Goal: Check status

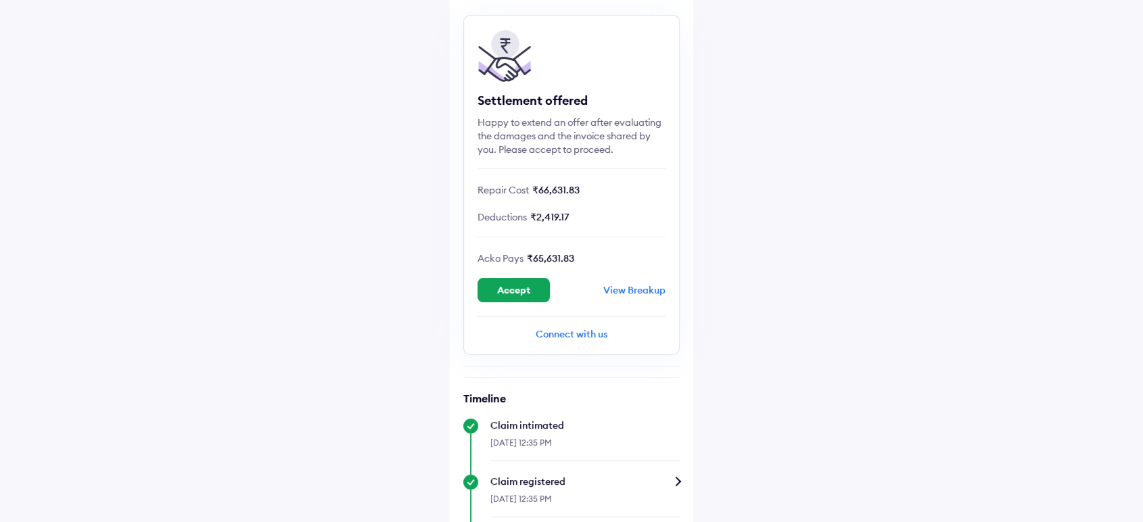
scroll to position [120, 0]
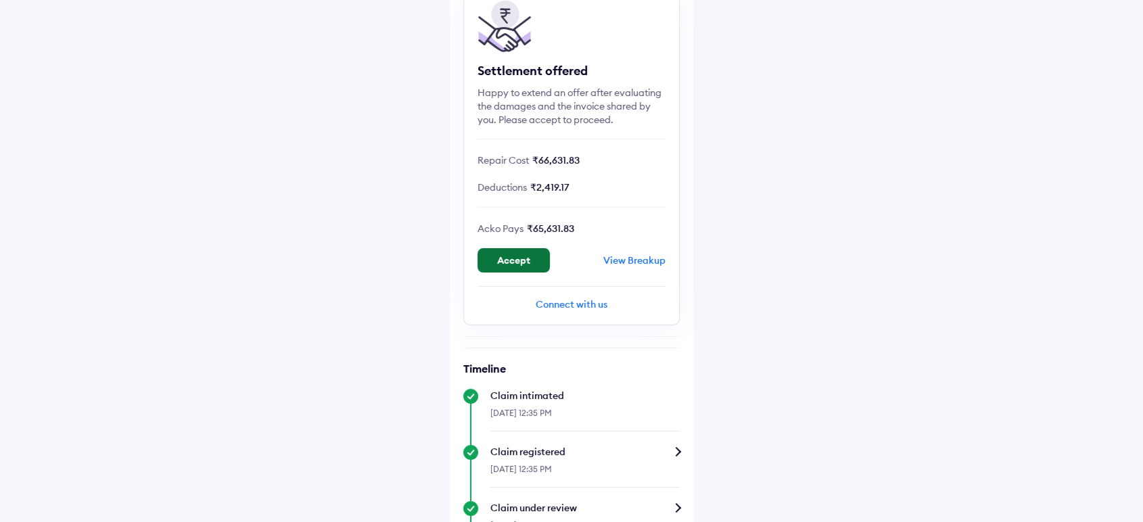
click at [510, 253] on button "Accept" at bounding box center [514, 260] width 72 height 24
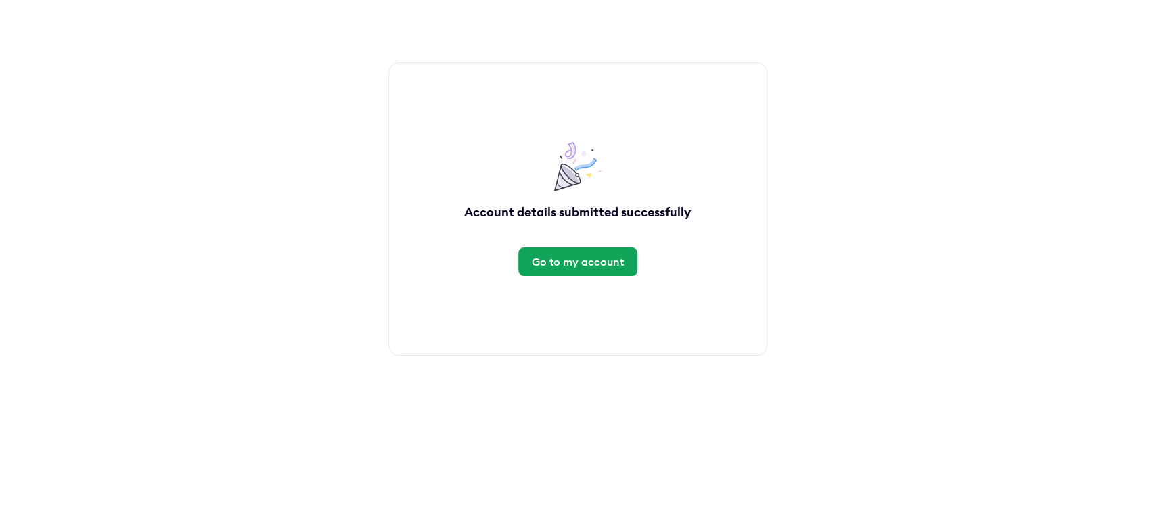
click at [586, 264] on div "Go to my account" at bounding box center [578, 261] width 92 height 15
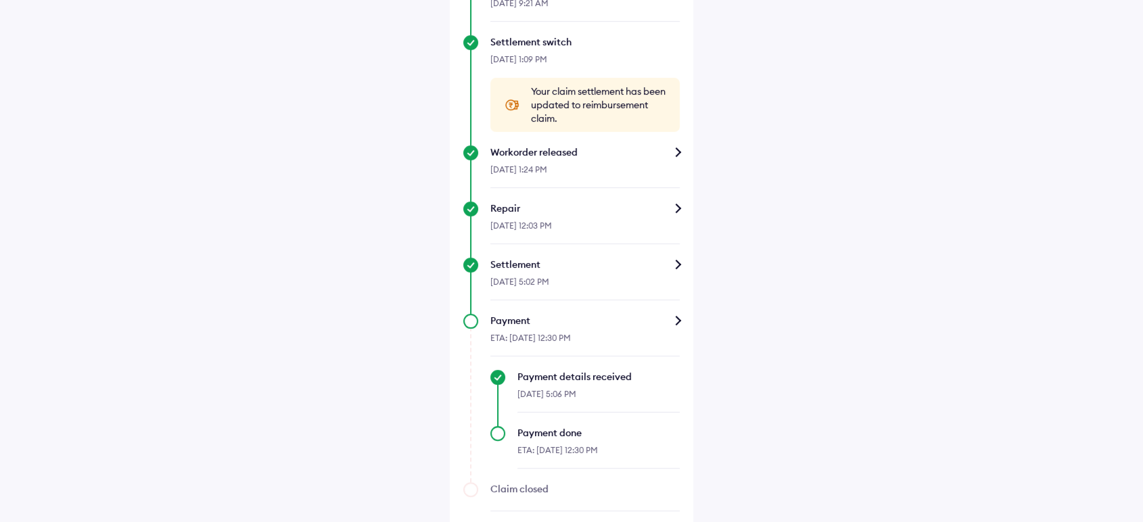
scroll to position [579, 0]
